Goal: Navigation & Orientation: Find specific page/section

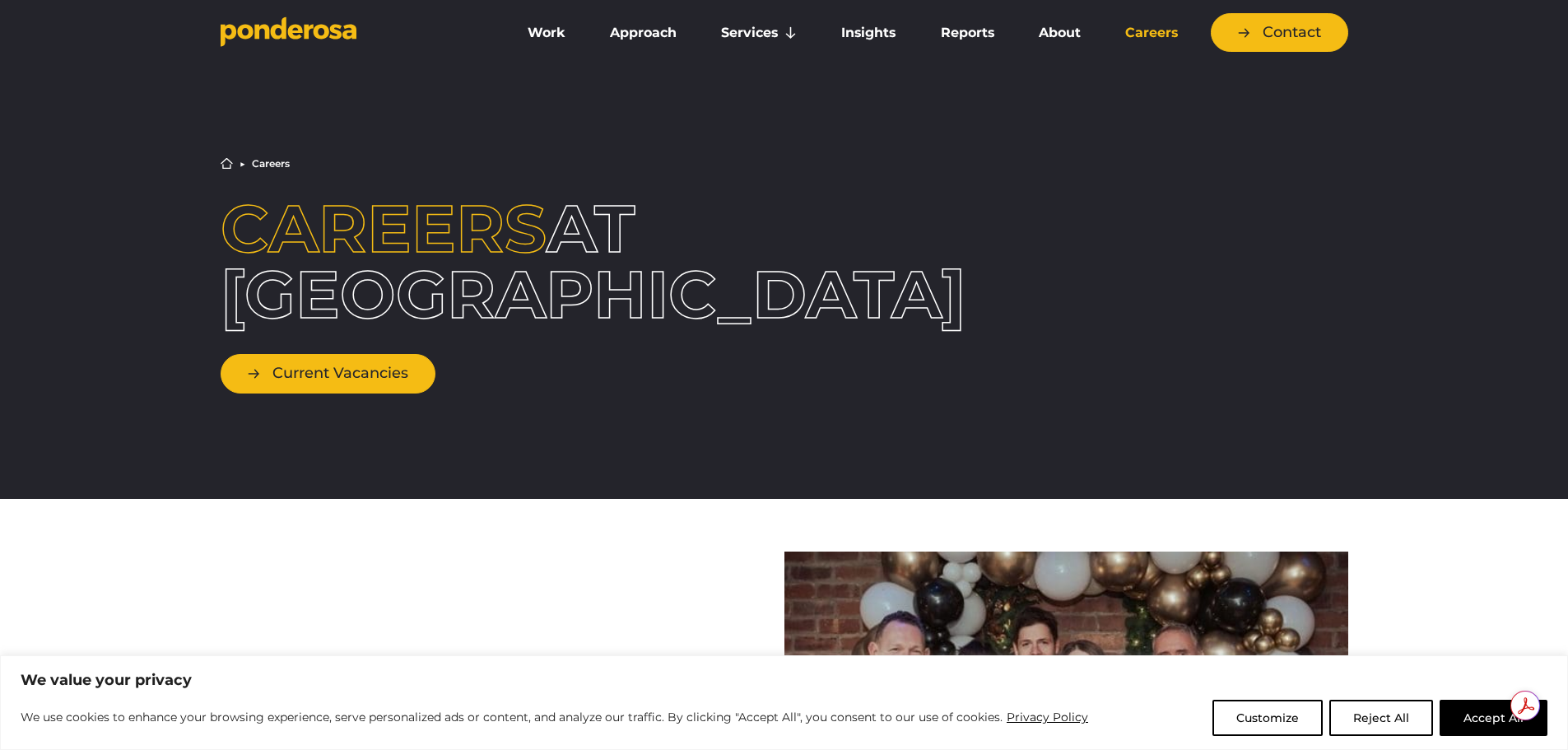
click at [395, 381] on link "Current Vacancies" at bounding box center [328, 372] width 215 height 38
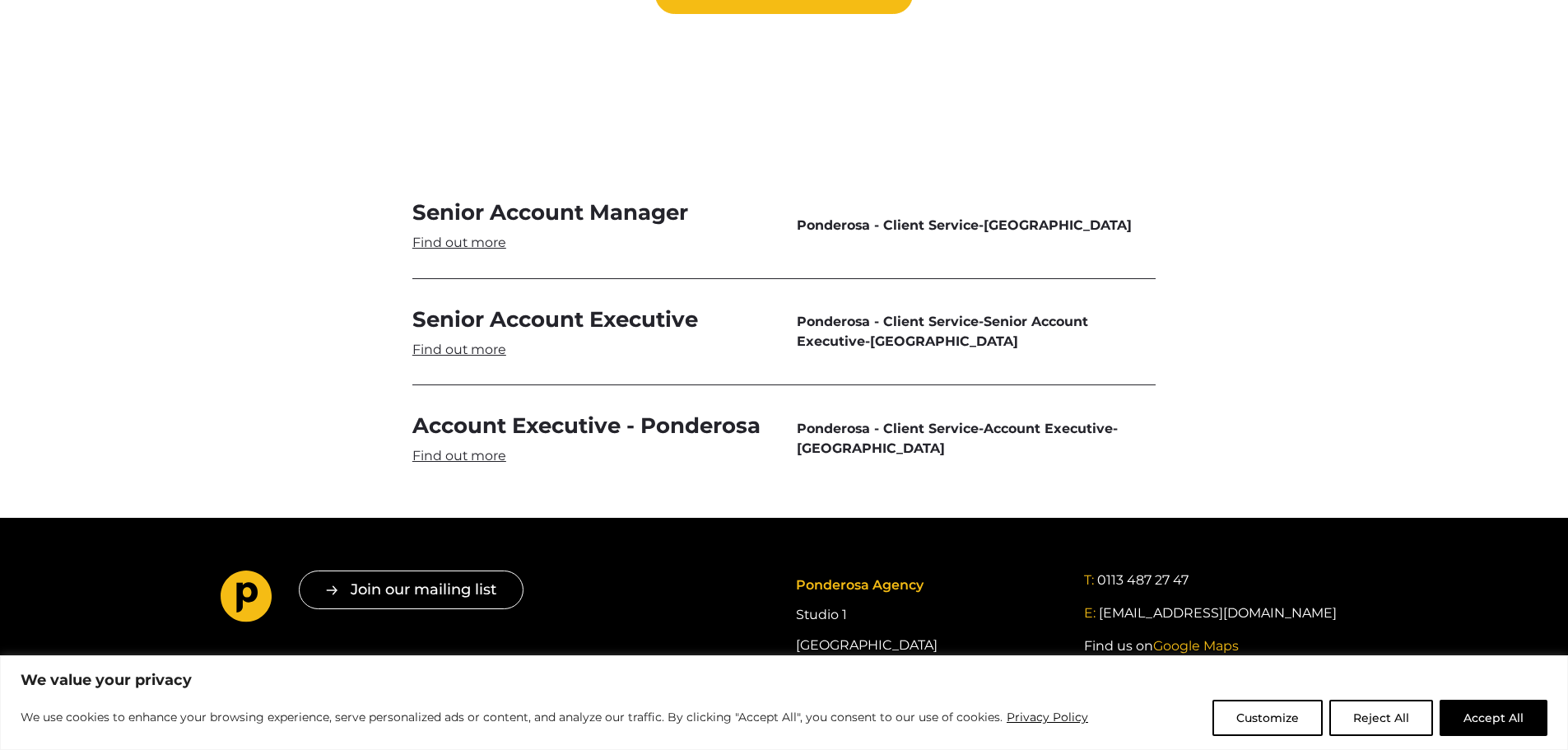
scroll to position [4937, 0]
